Goal: Task Accomplishment & Management: Manage account settings

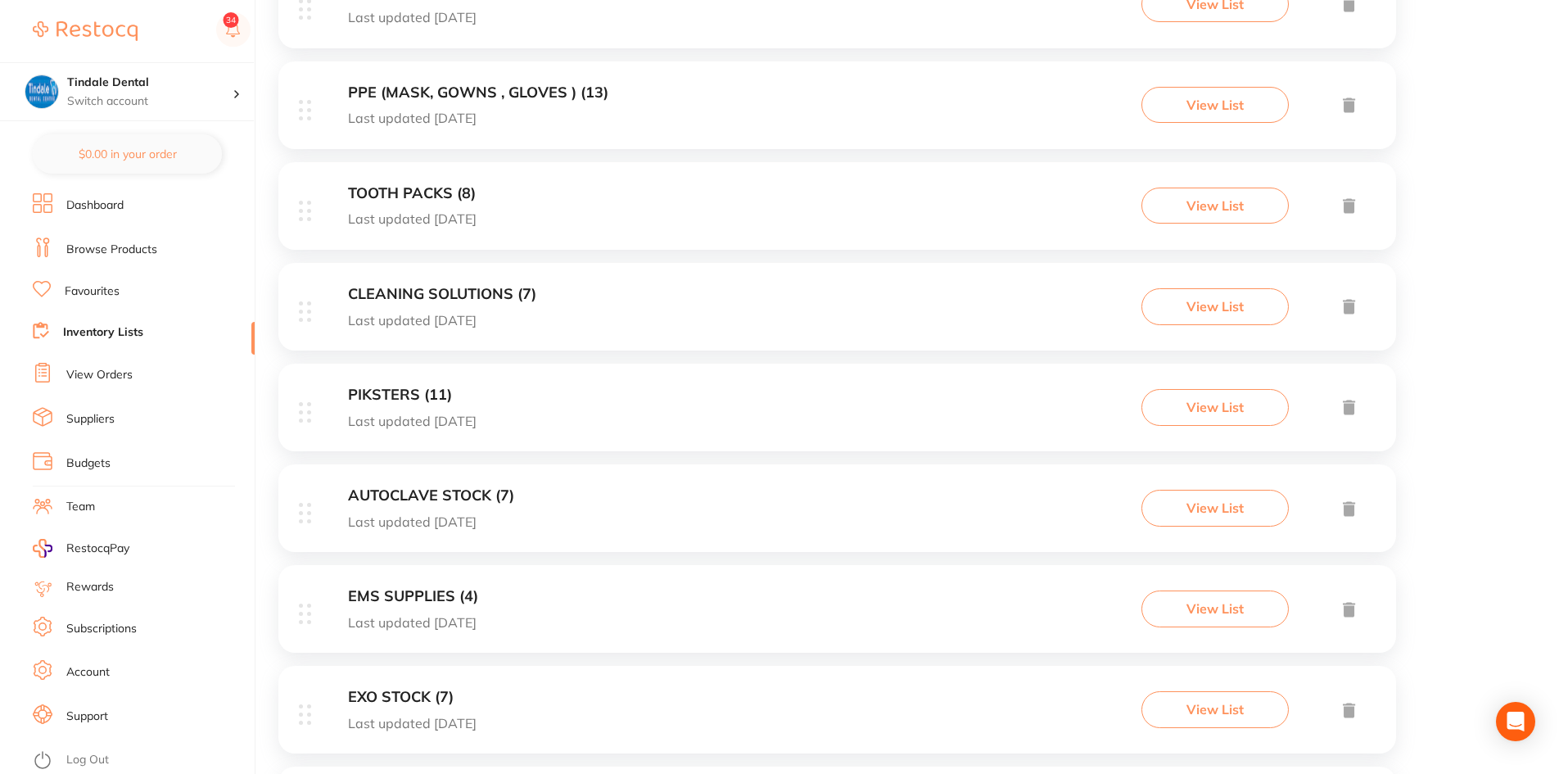
scroll to position [802, 0]
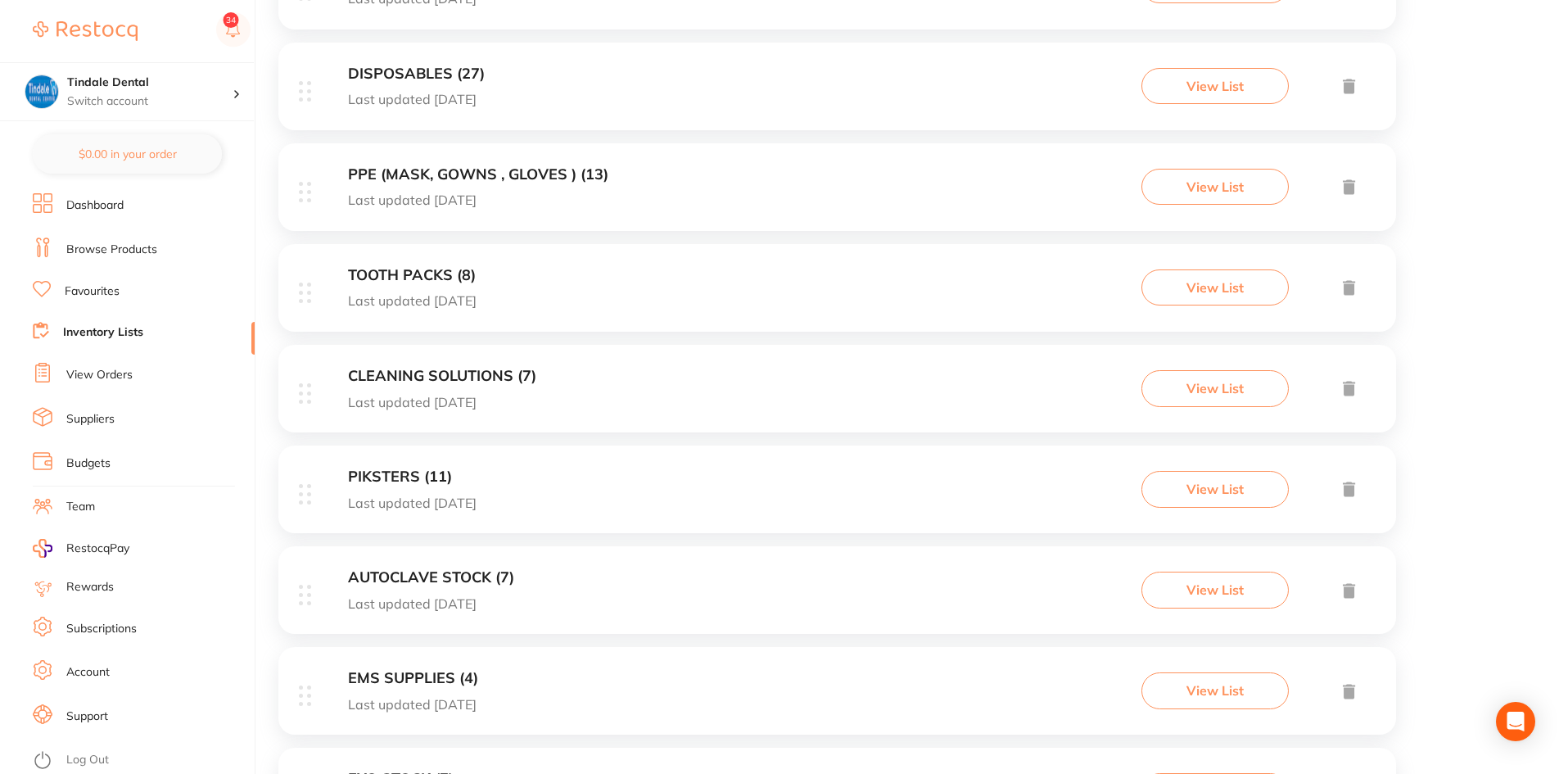
click at [426, 82] on div "DISPOSABLES (27) Last updated [DATE]" at bounding box center [416, 86] width 136 height 42
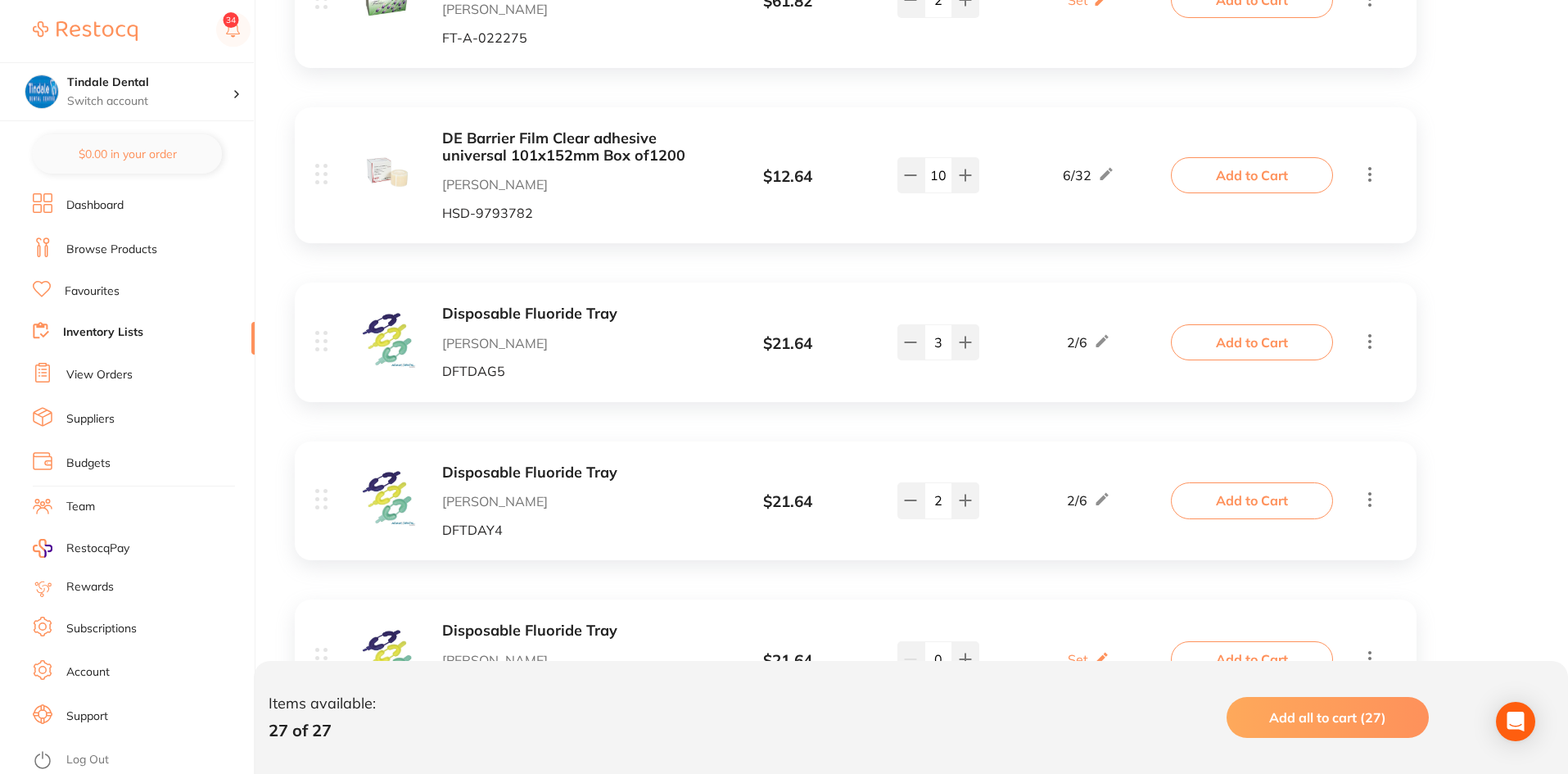
scroll to position [4302, 0]
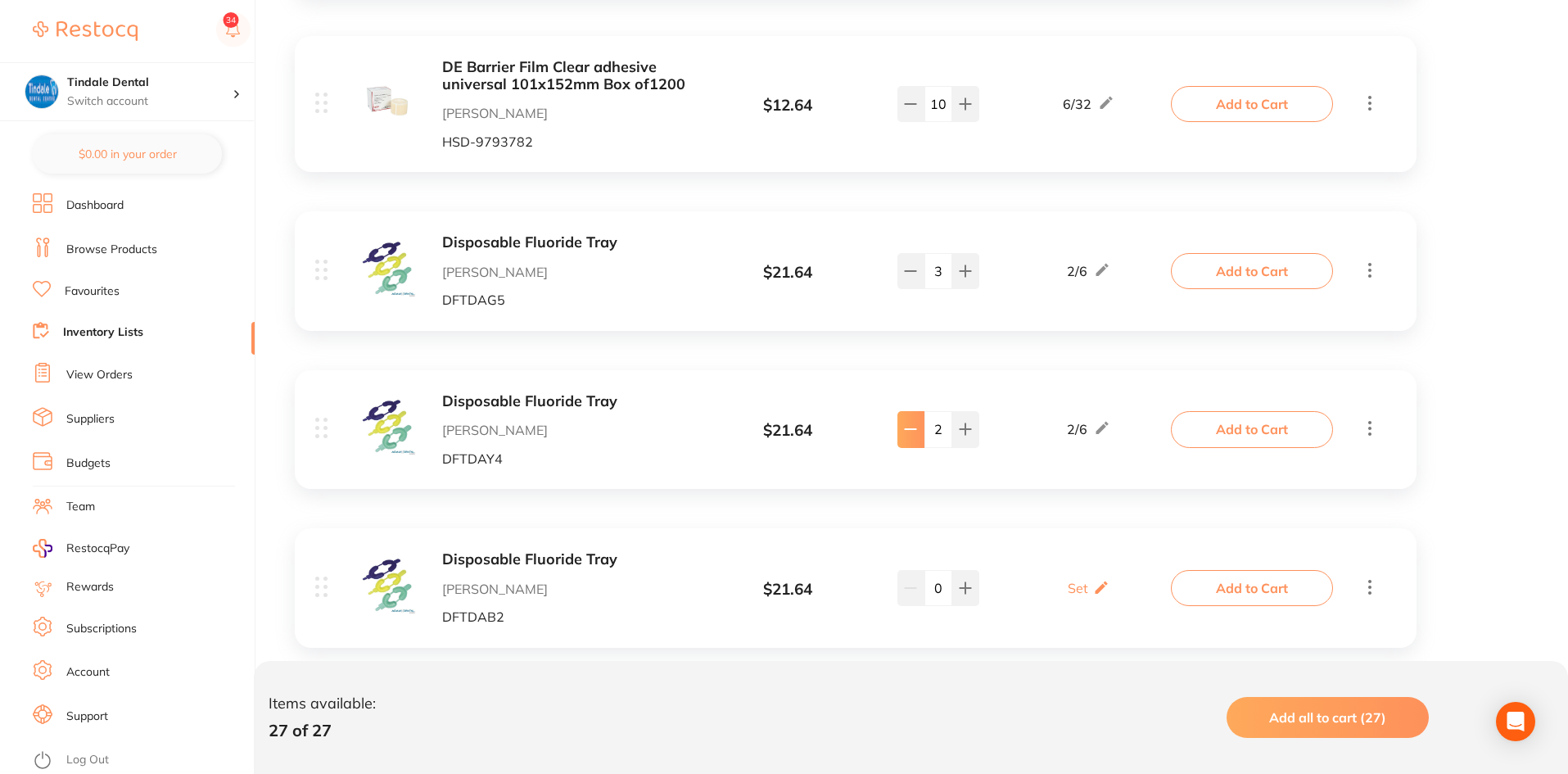
click at [904, 423] on icon at bounding box center [911, 429] width 13 height 13
type input "1"
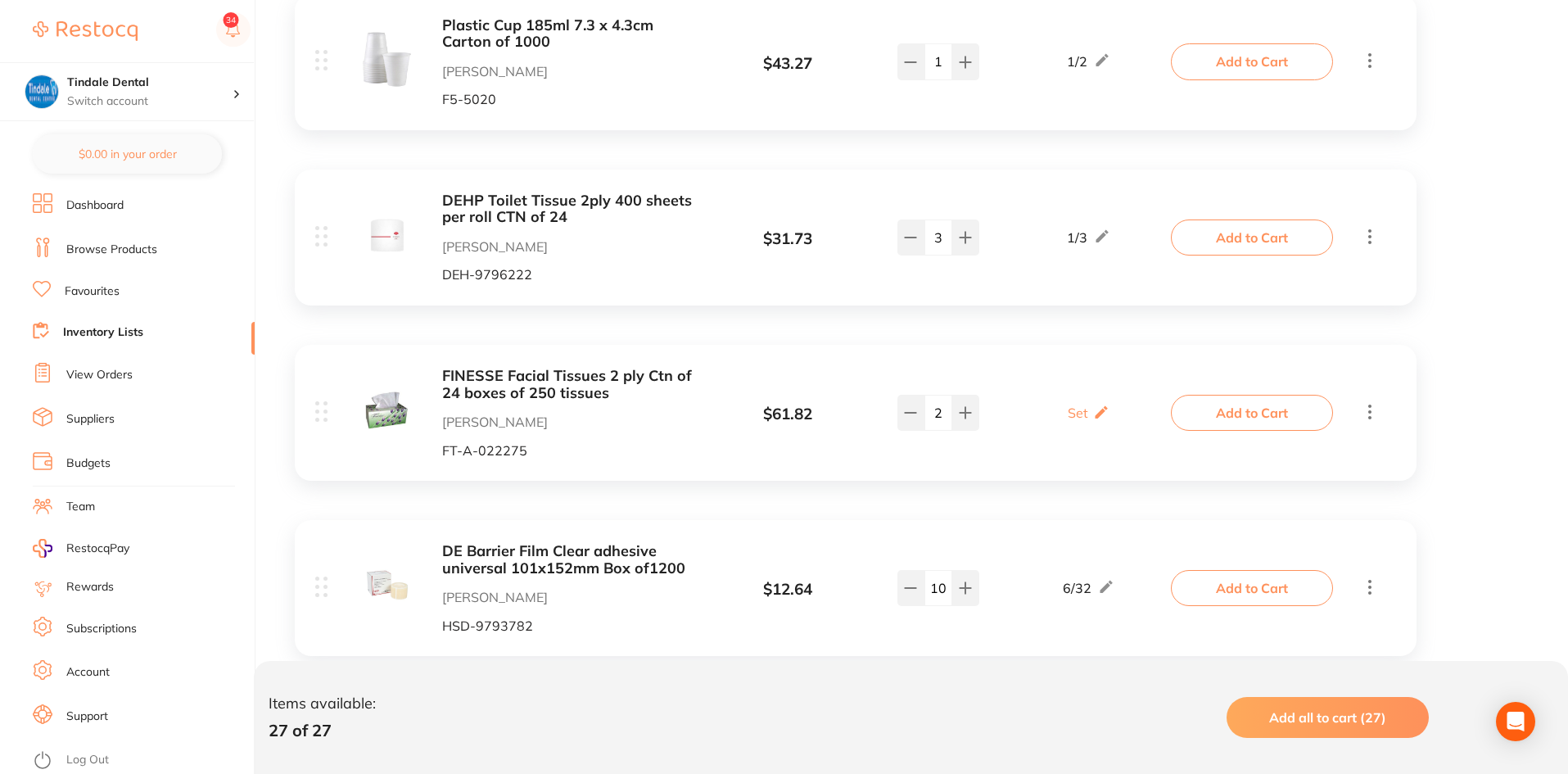
scroll to position [3810, 0]
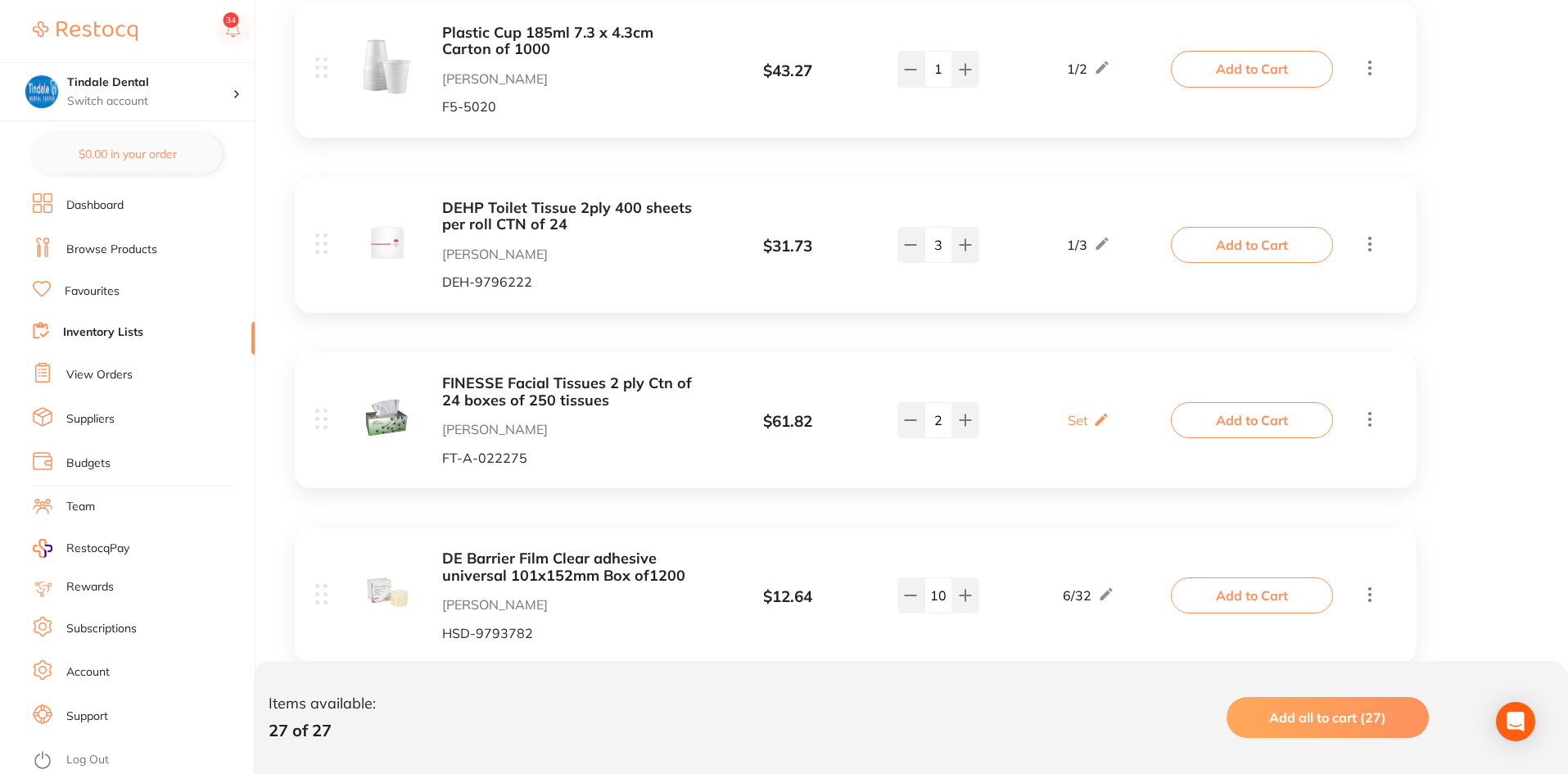
click at [94, 325] on link "Inventory Lists" at bounding box center [103, 332] width 80 height 16
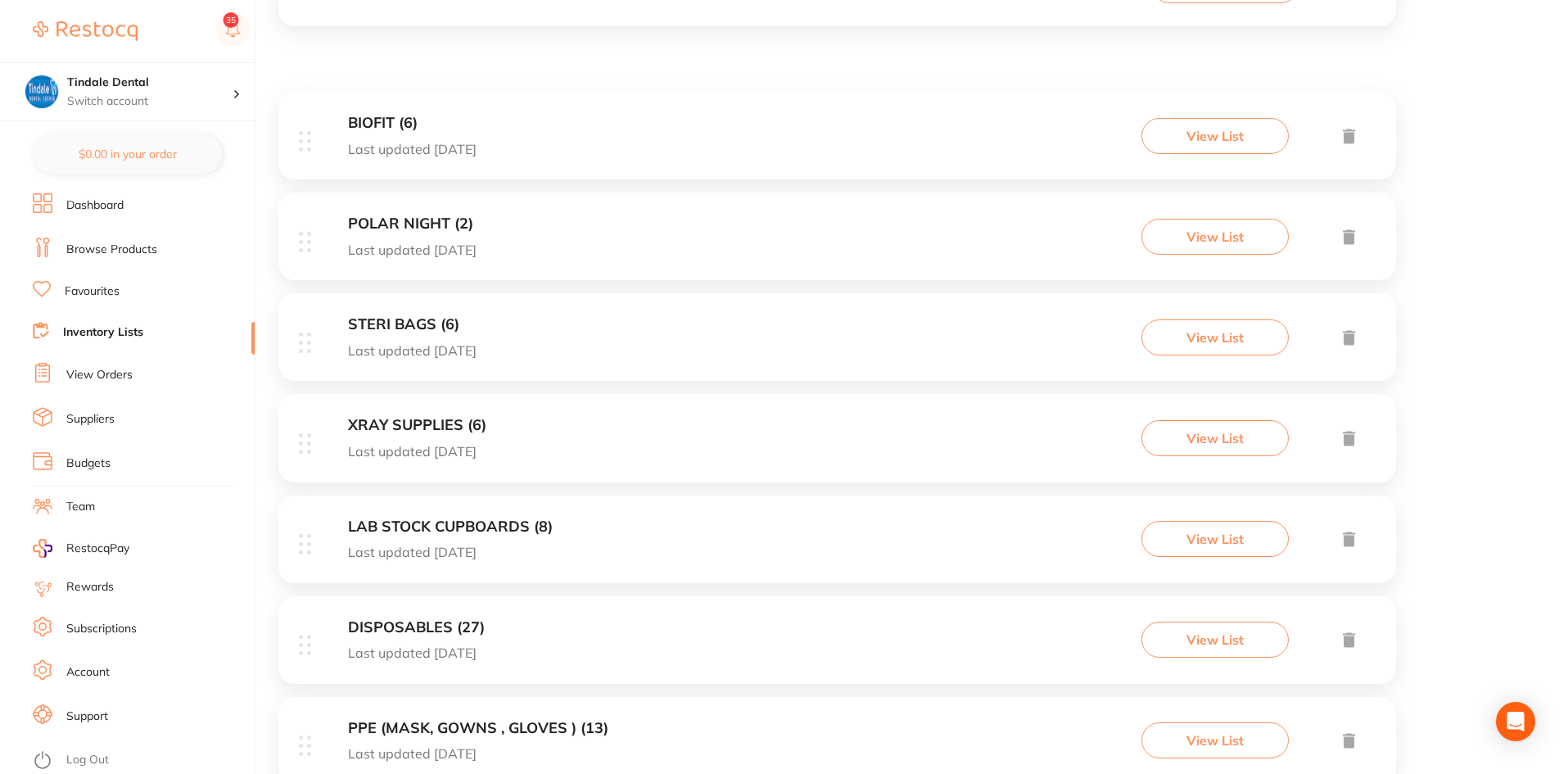
scroll to position [245, 0]
click at [396, 322] on h3 "STERI BAGS (6)" at bounding box center [412, 328] width 129 height 17
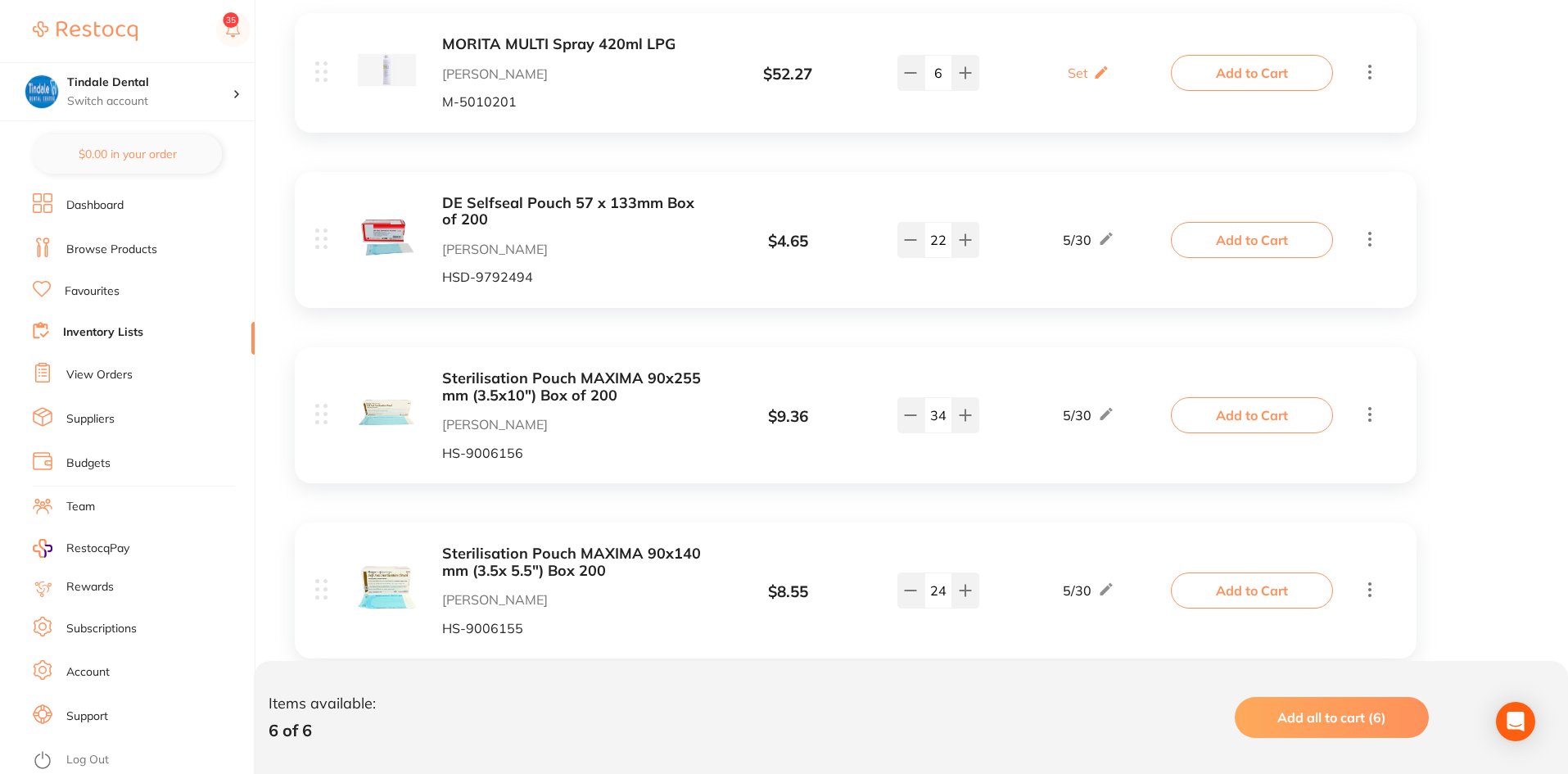
scroll to position [409, 0]
click at [922, 415] on button at bounding box center [911, 414] width 27 height 36
type input "33"
click at [893, 593] on div "24" at bounding box center [938, 590] width 129 height 36
click at [915, 588] on icon at bounding box center [911, 590] width 13 height 13
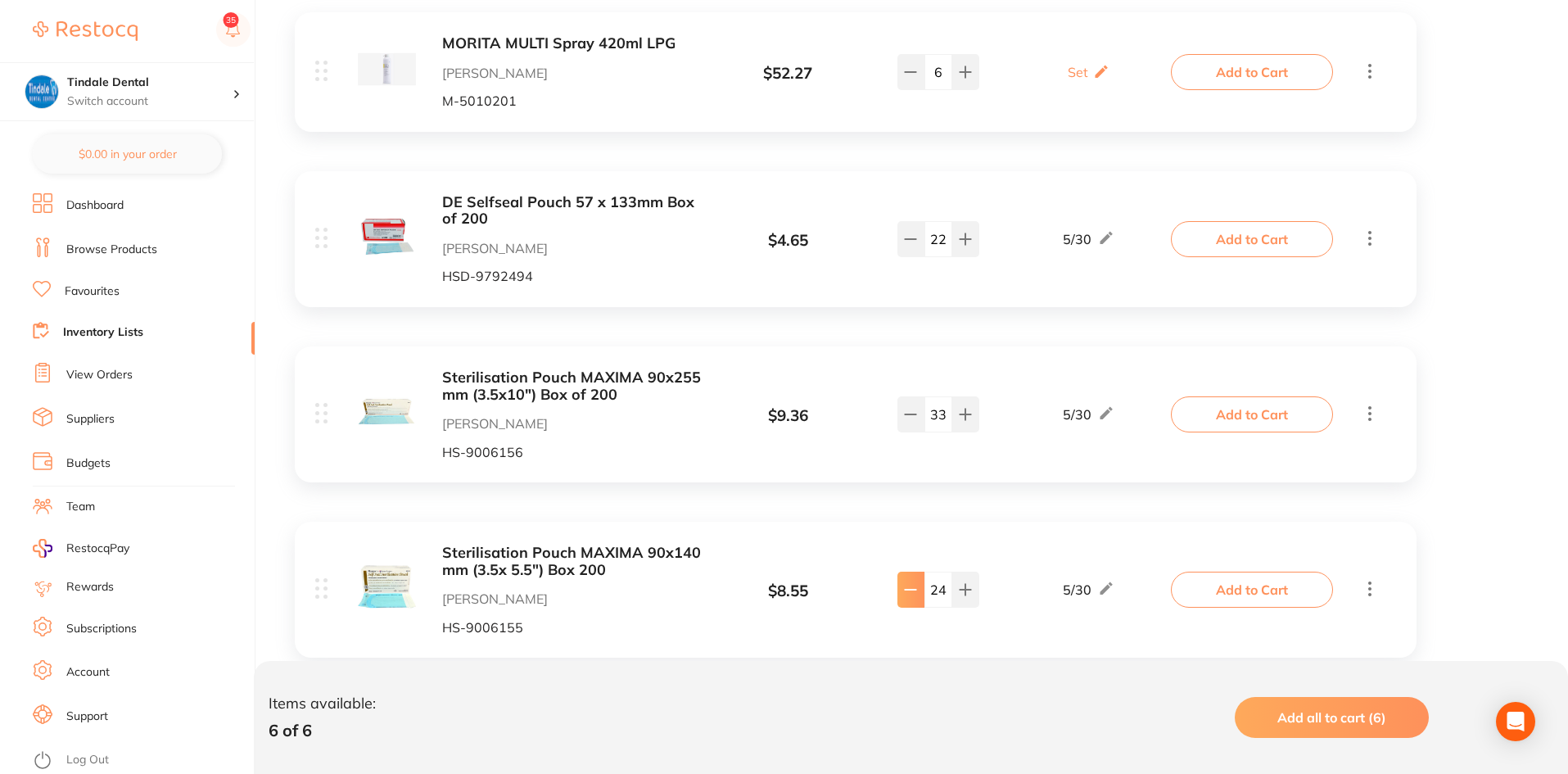
type input "23"
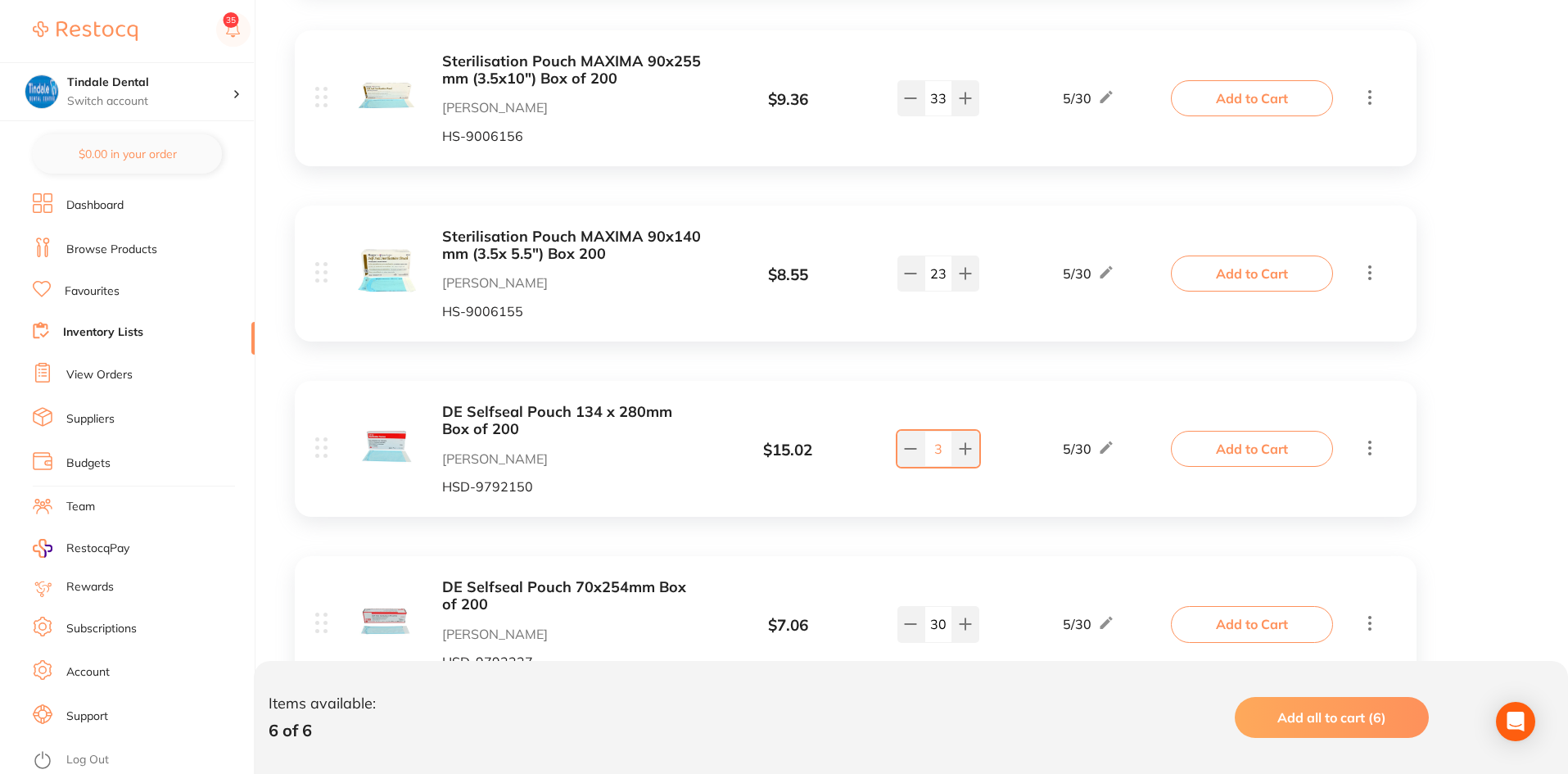
scroll to position [737, 0]
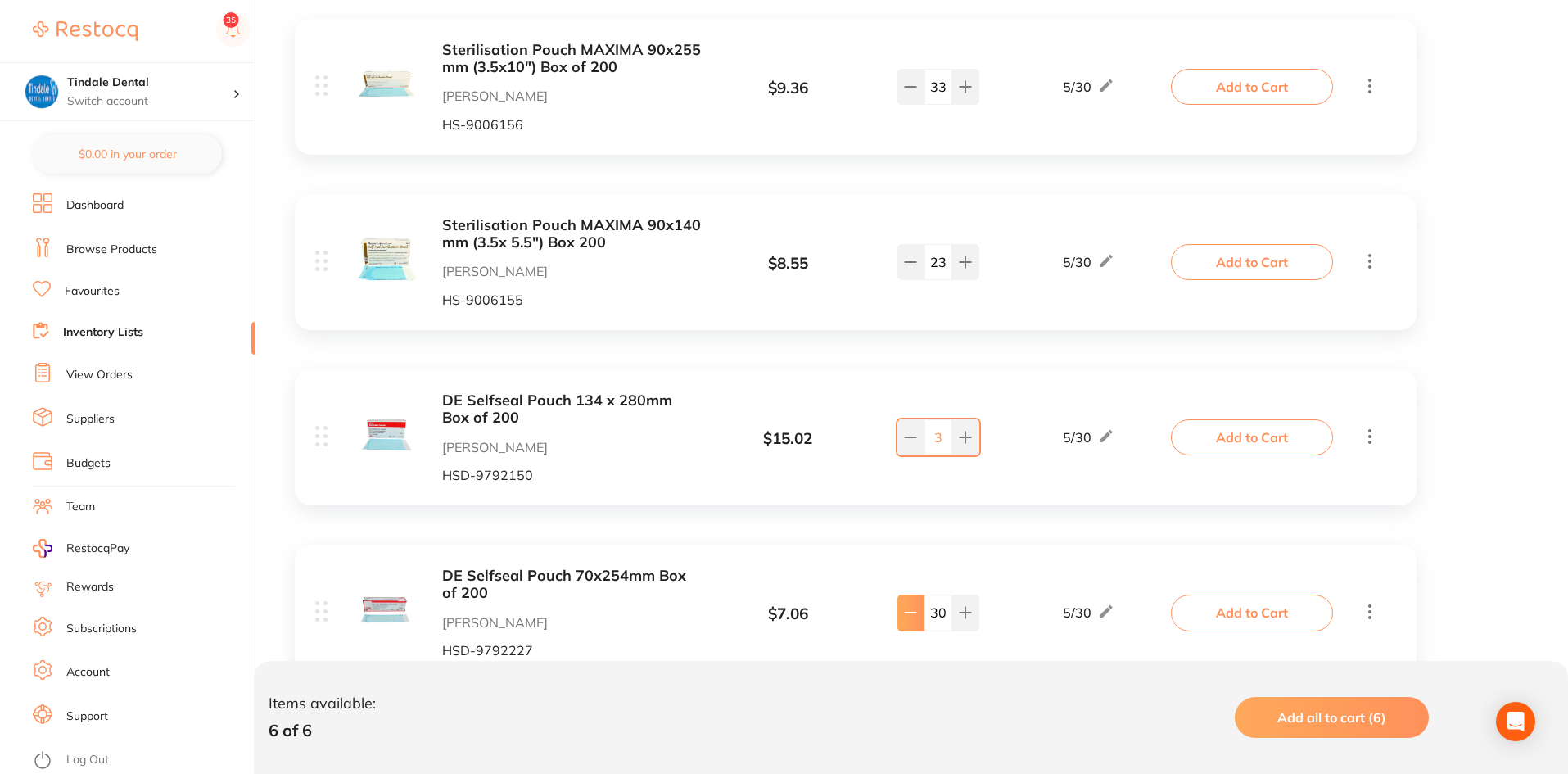
click at [901, 603] on button at bounding box center [911, 613] width 27 height 36
type input "29"
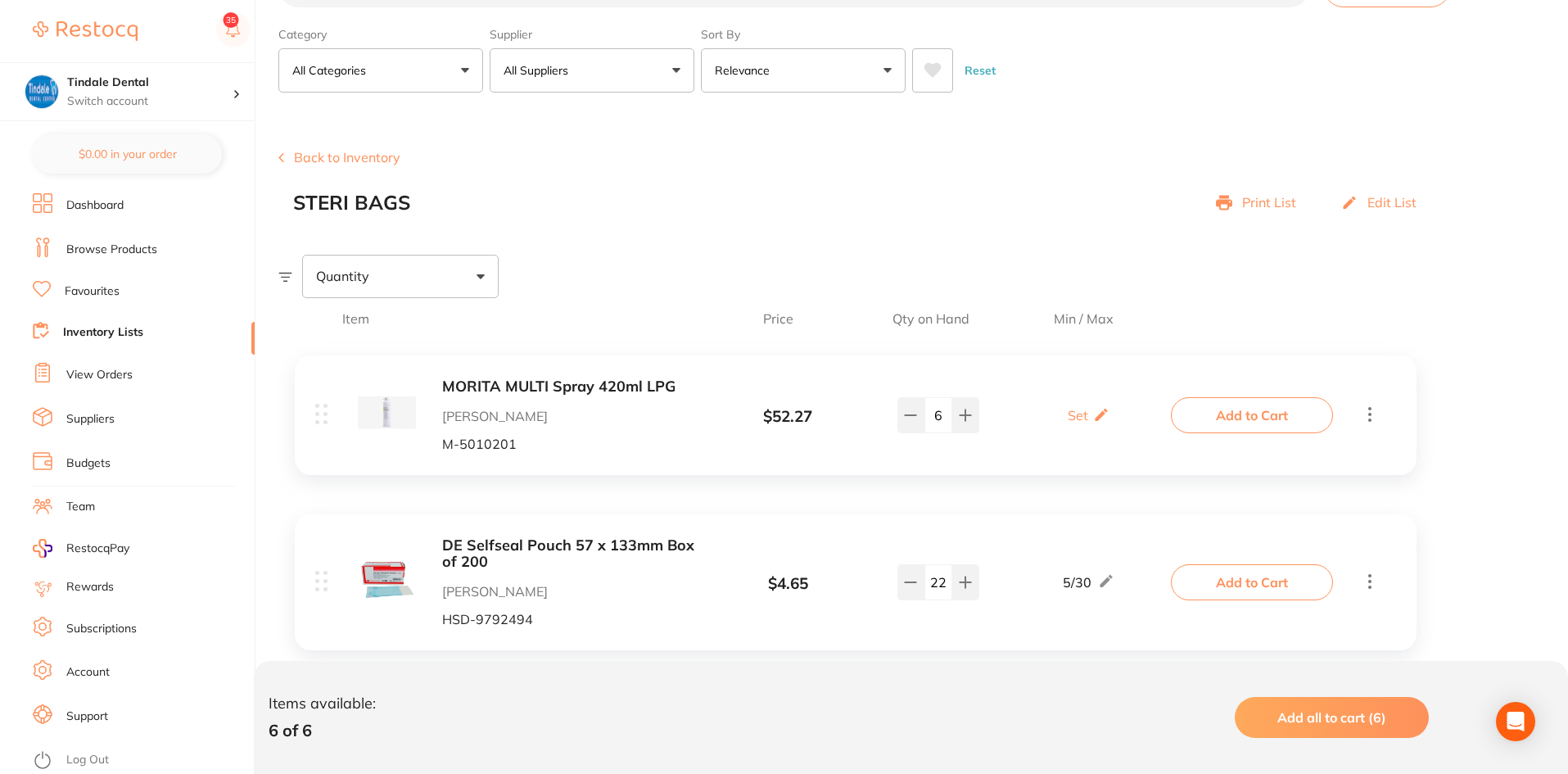
scroll to position [0, 0]
